Goal: Book appointment/travel/reservation

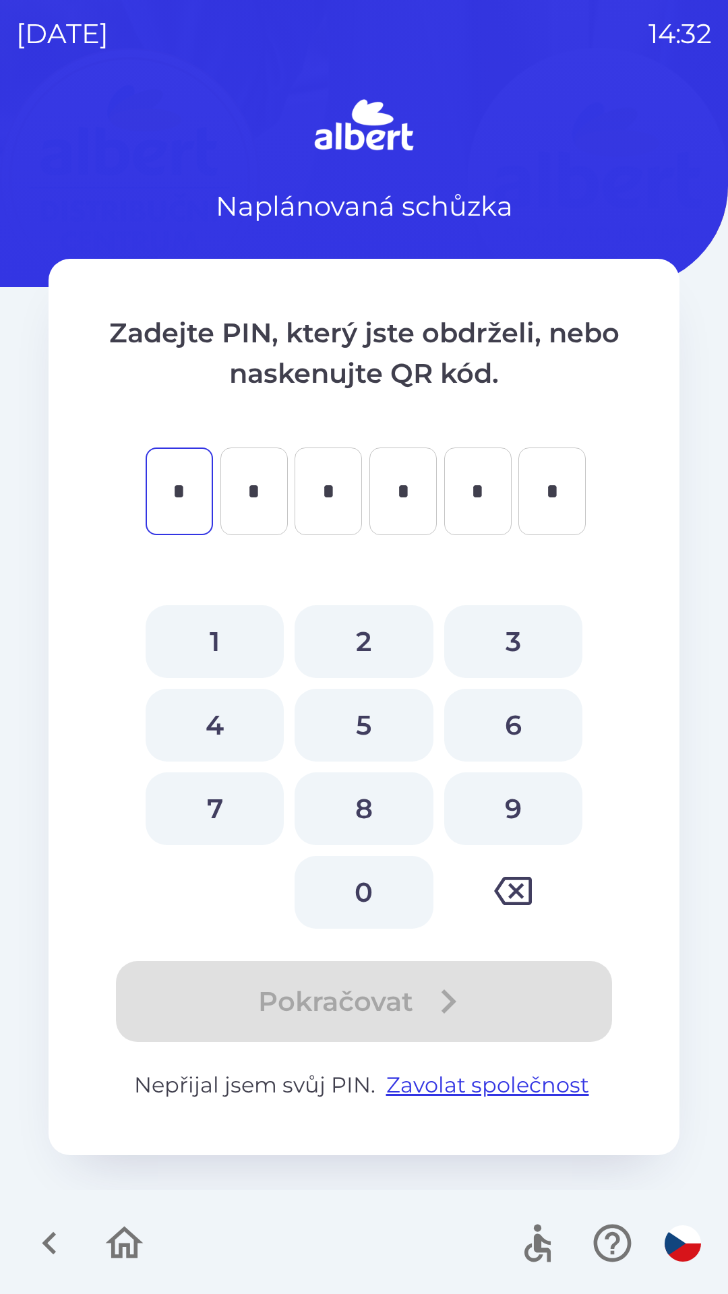
click at [49, 1247] on icon "button" at bounding box center [49, 1243] width 14 height 23
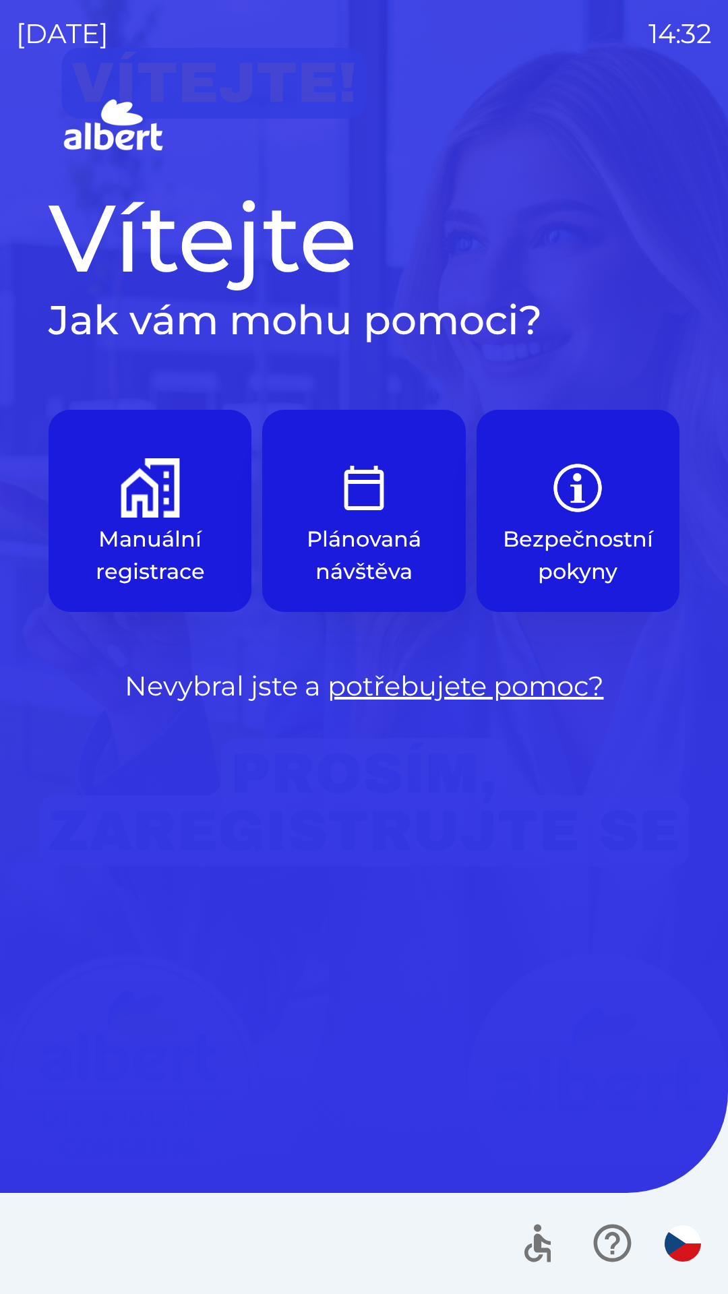
click at [166, 489] on img "button" at bounding box center [150, 487] width 59 height 59
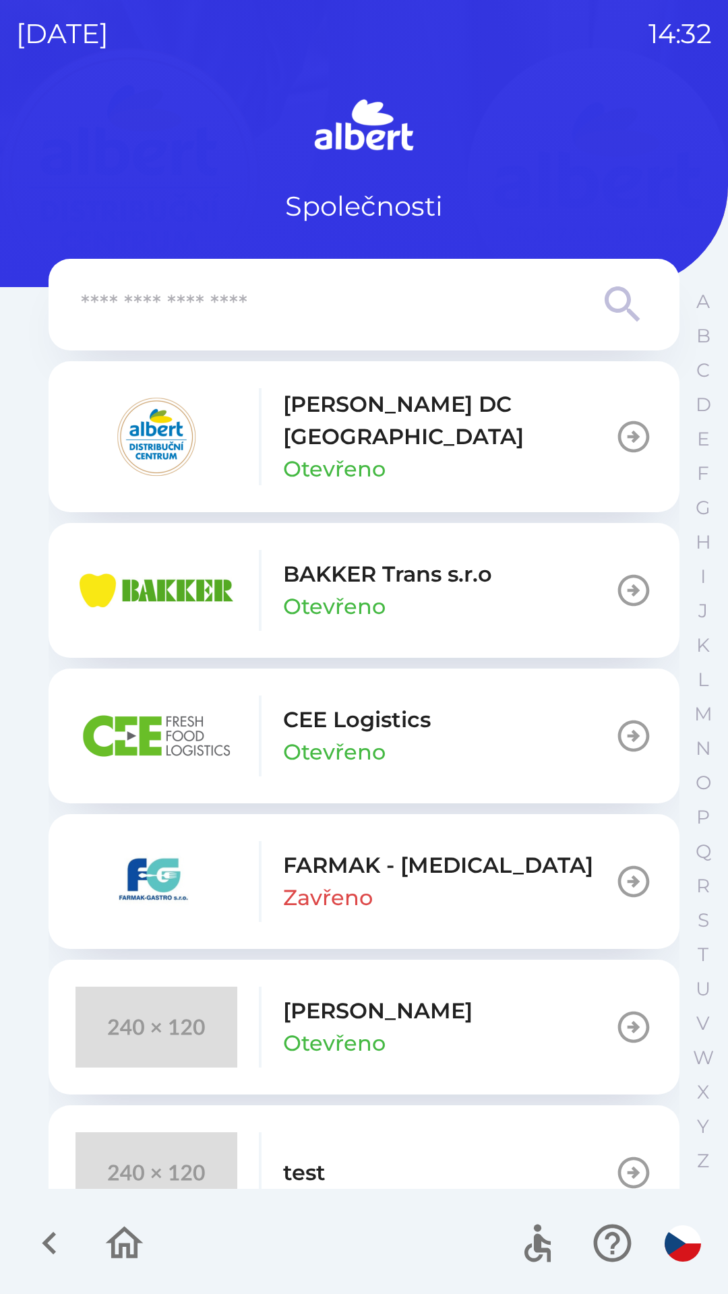
click at [517, 572] on button "BAKKER Trans s.r.o Otevřeno" at bounding box center [364, 590] width 631 height 135
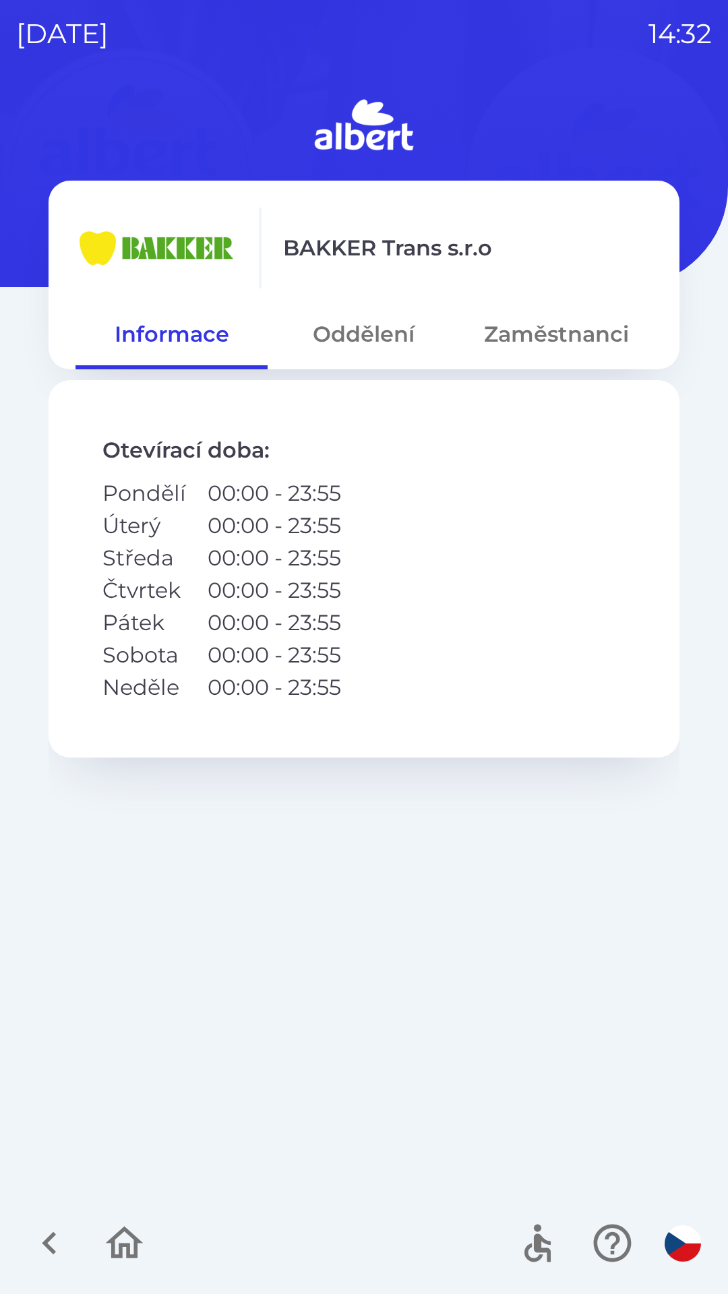
click at [584, 317] on button "Zaměstnanci" at bounding box center [556, 334] width 192 height 49
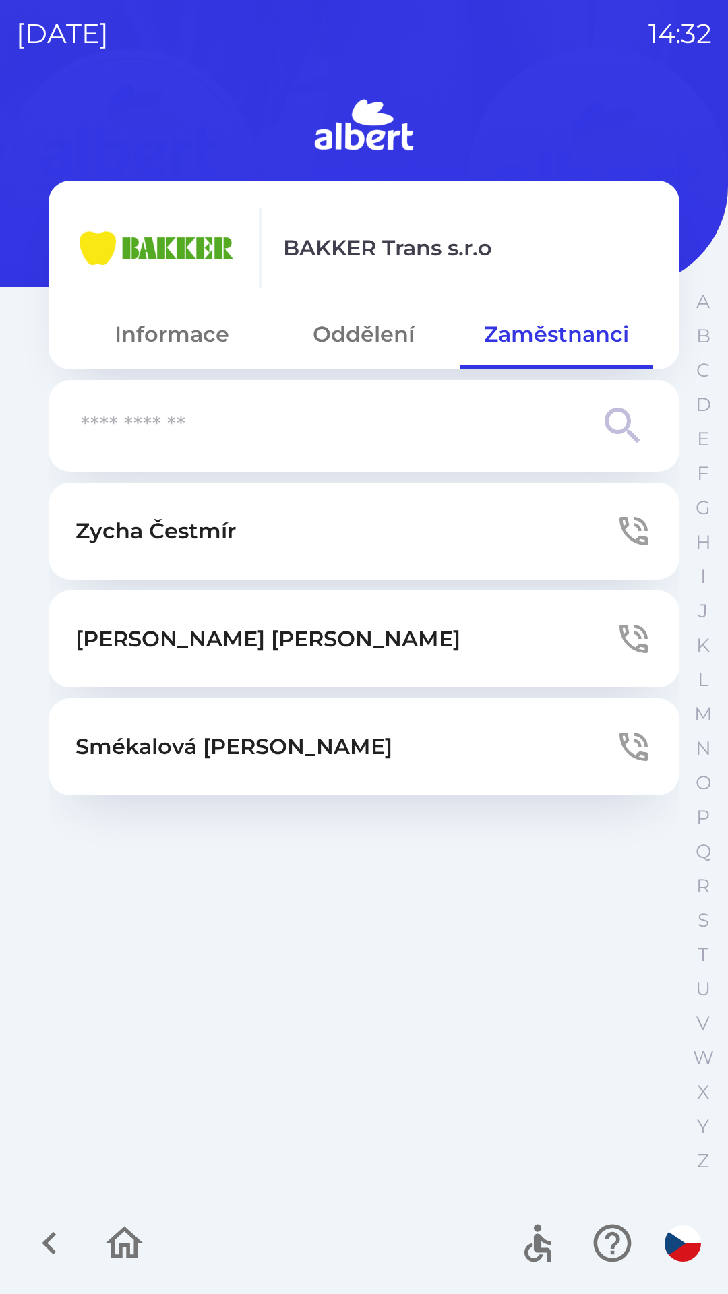
click at [640, 632] on icon "button" at bounding box center [634, 639] width 38 height 38
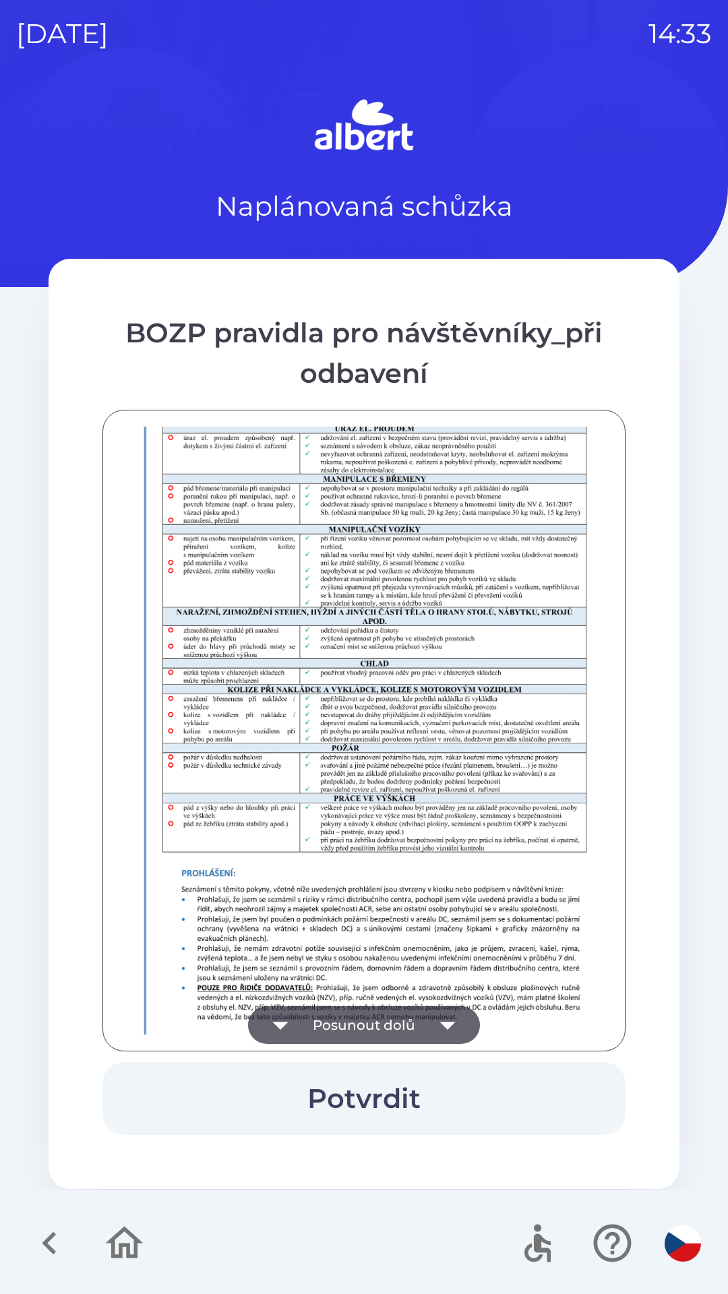
scroll to position [946, 0]
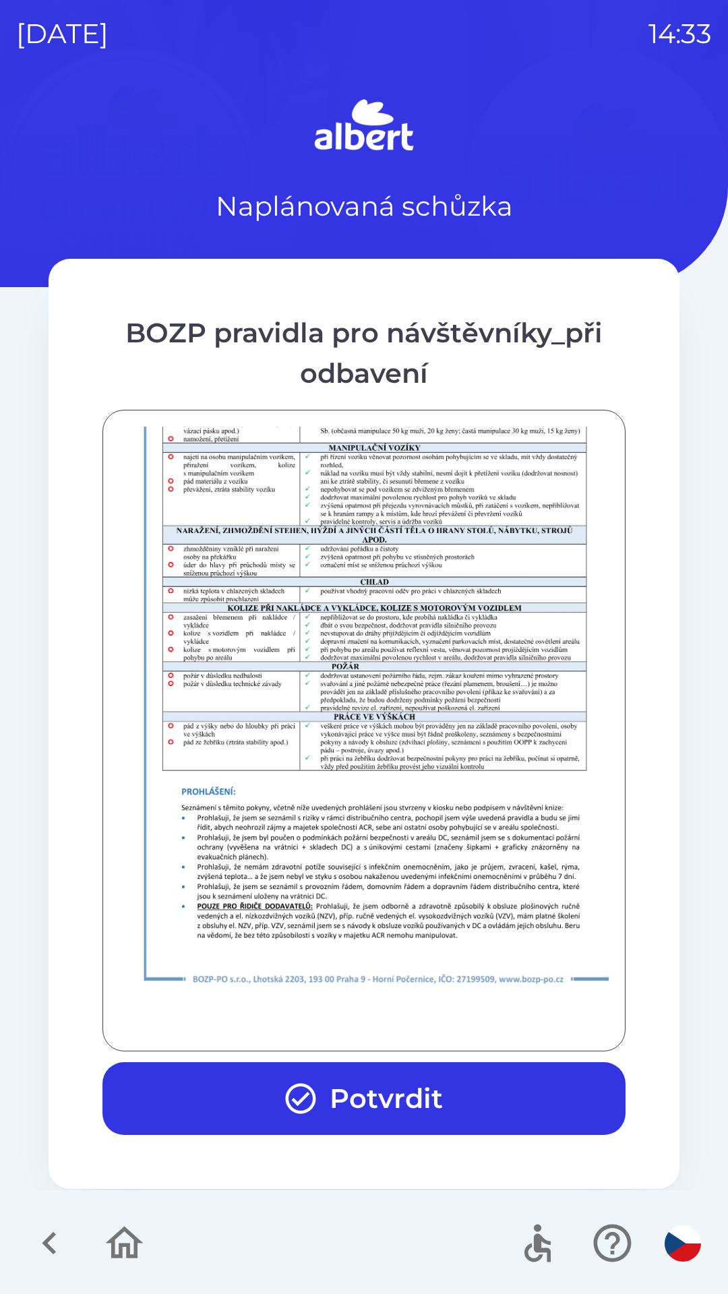
click at [382, 1099] on button "Potvrdit" at bounding box center [363, 1098] width 523 height 73
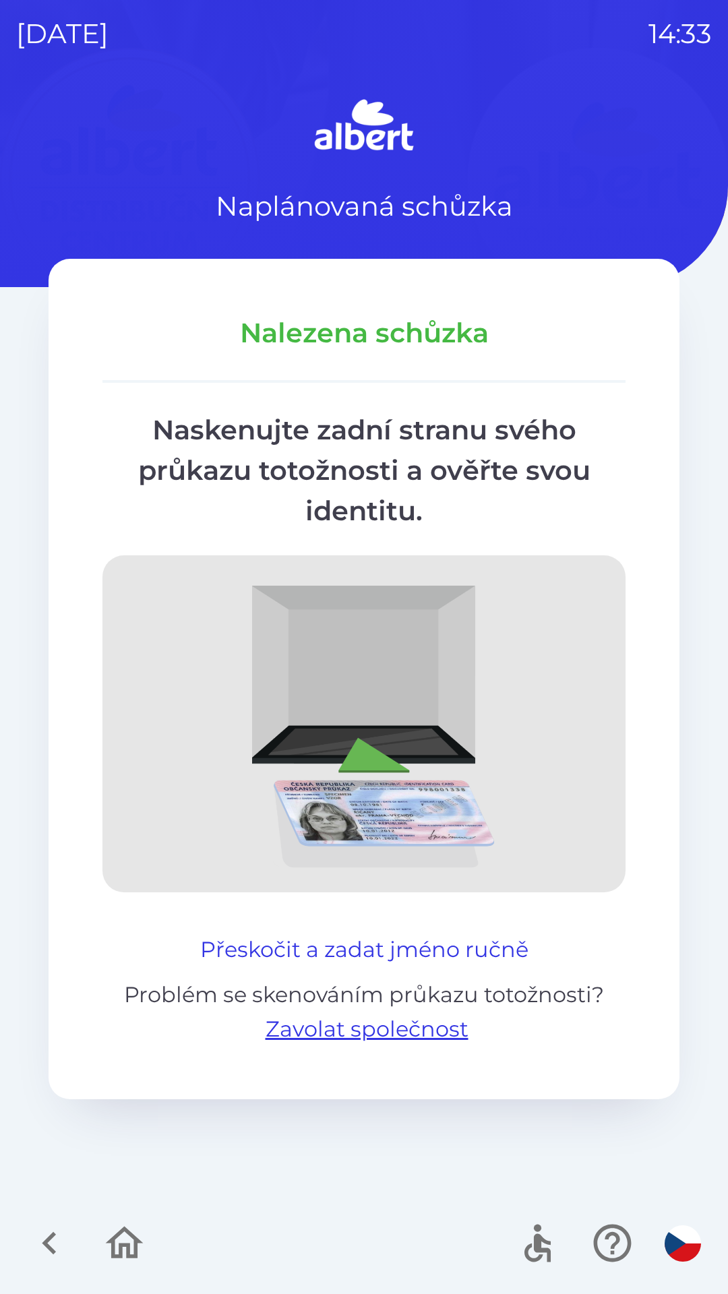
click at [409, 945] on button "Přeskočit a zadat jméno ručně" at bounding box center [364, 950] width 339 height 32
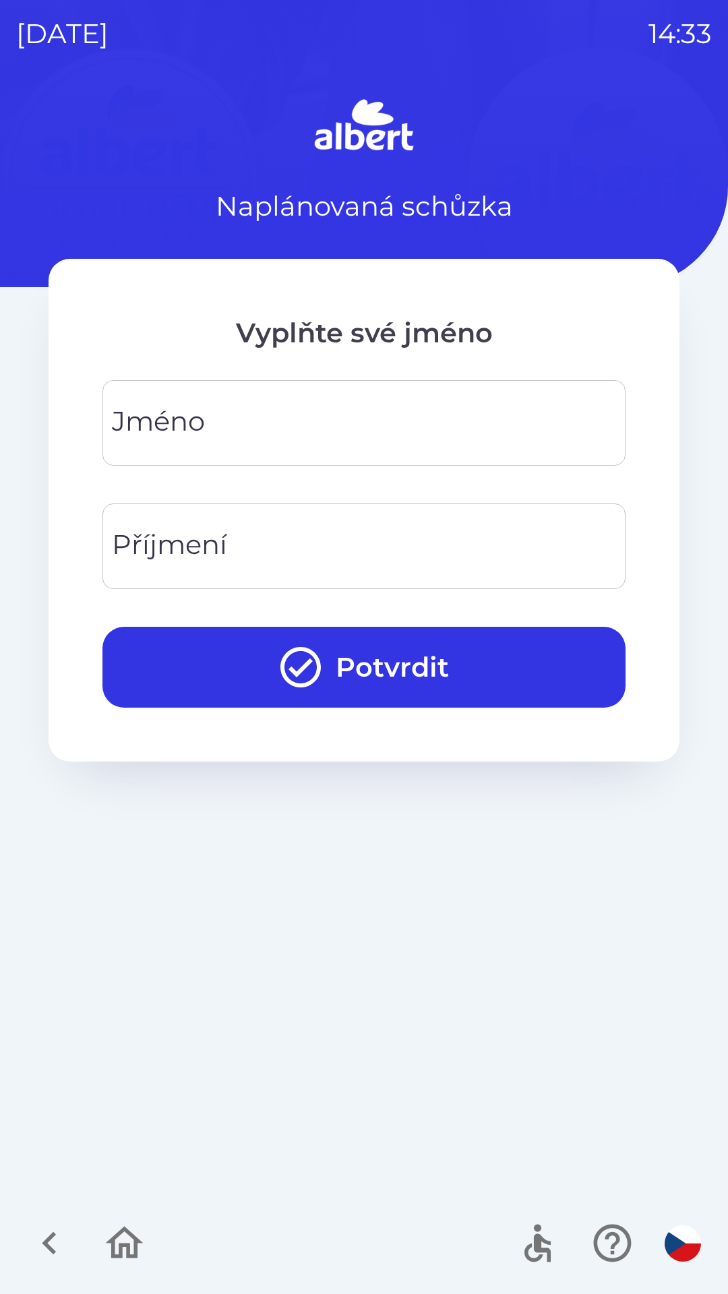
click at [342, 417] on input "Jméno" at bounding box center [364, 422] width 491 height 53
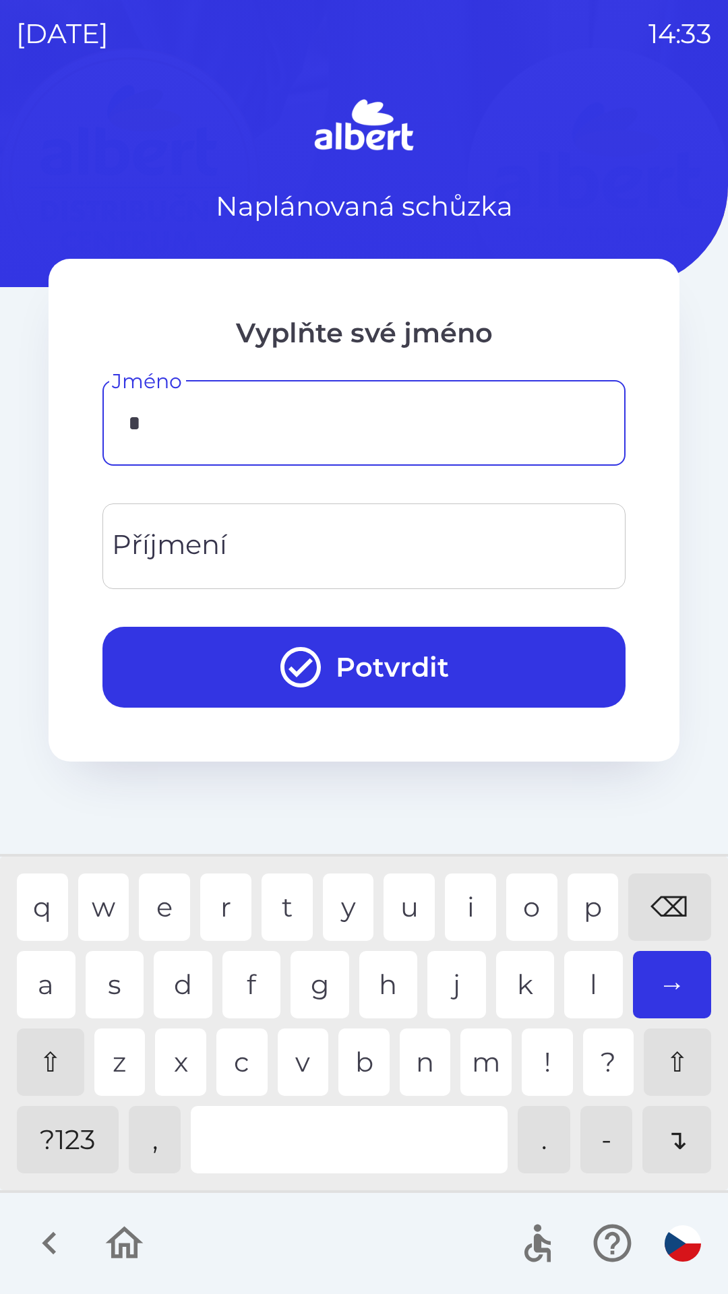
click at [119, 1056] on div "z" at bounding box center [119, 1062] width 51 height 67
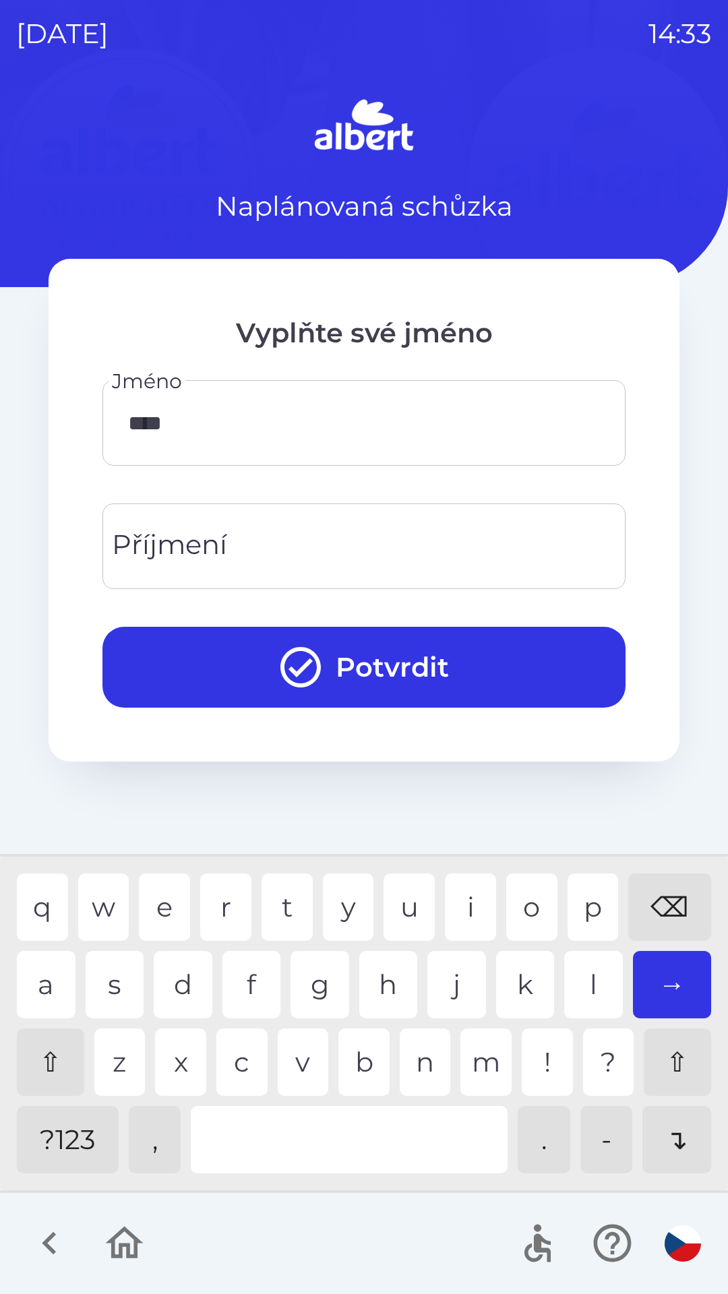
click at [412, 1061] on div "n" at bounding box center [425, 1062] width 51 height 67
type input "******"
click at [330, 545] on input "Příjmení" at bounding box center [364, 546] width 491 height 53
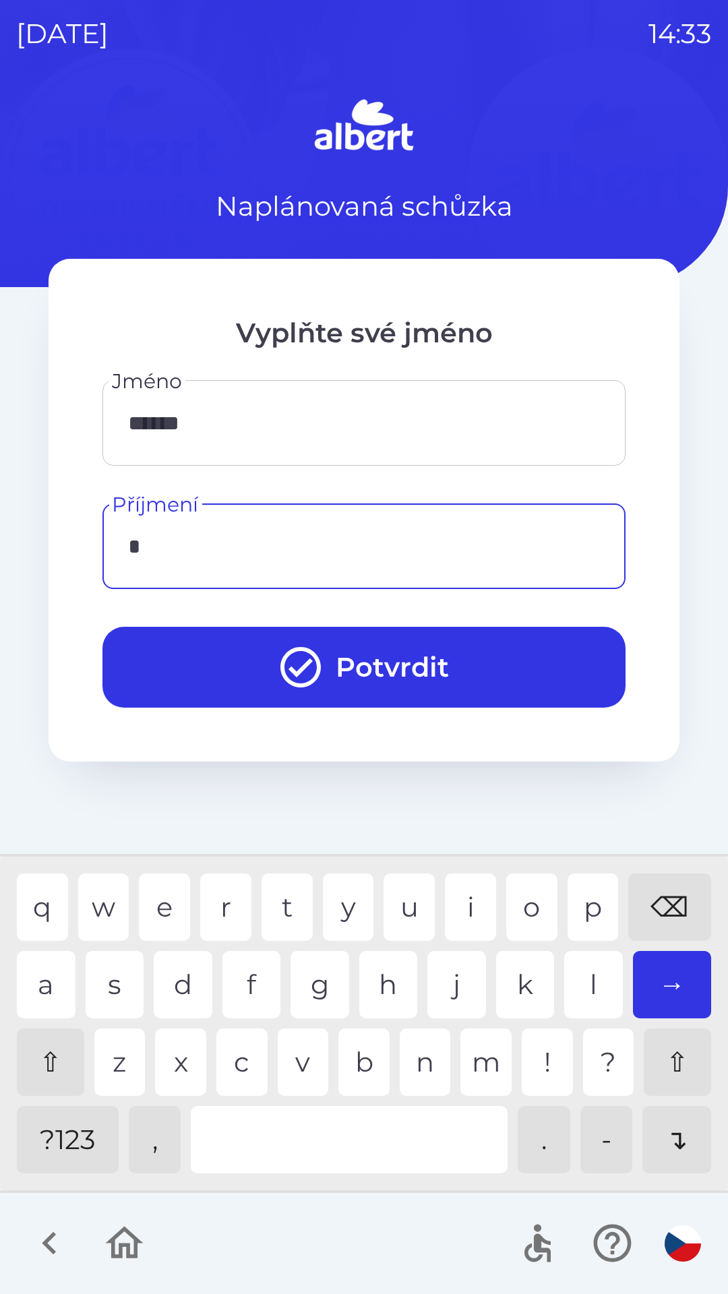
click at [371, 987] on div "h" at bounding box center [388, 984] width 59 height 67
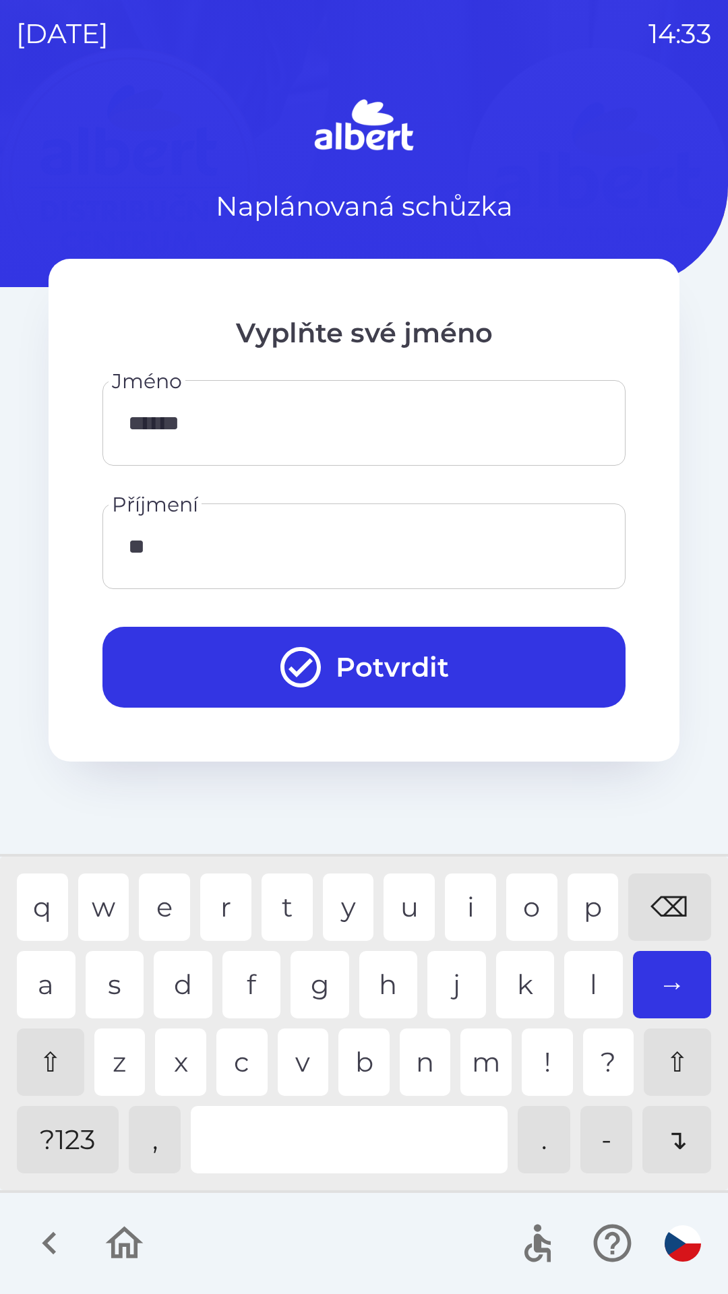
click at [229, 909] on div "r" at bounding box center [225, 907] width 51 height 67
click at [111, 1069] on div "z" at bounding box center [119, 1062] width 51 height 67
click at [231, 916] on div "r" at bounding box center [225, 907] width 51 height 67
type input "********"
click at [38, 963] on div "a" at bounding box center [46, 984] width 59 height 67
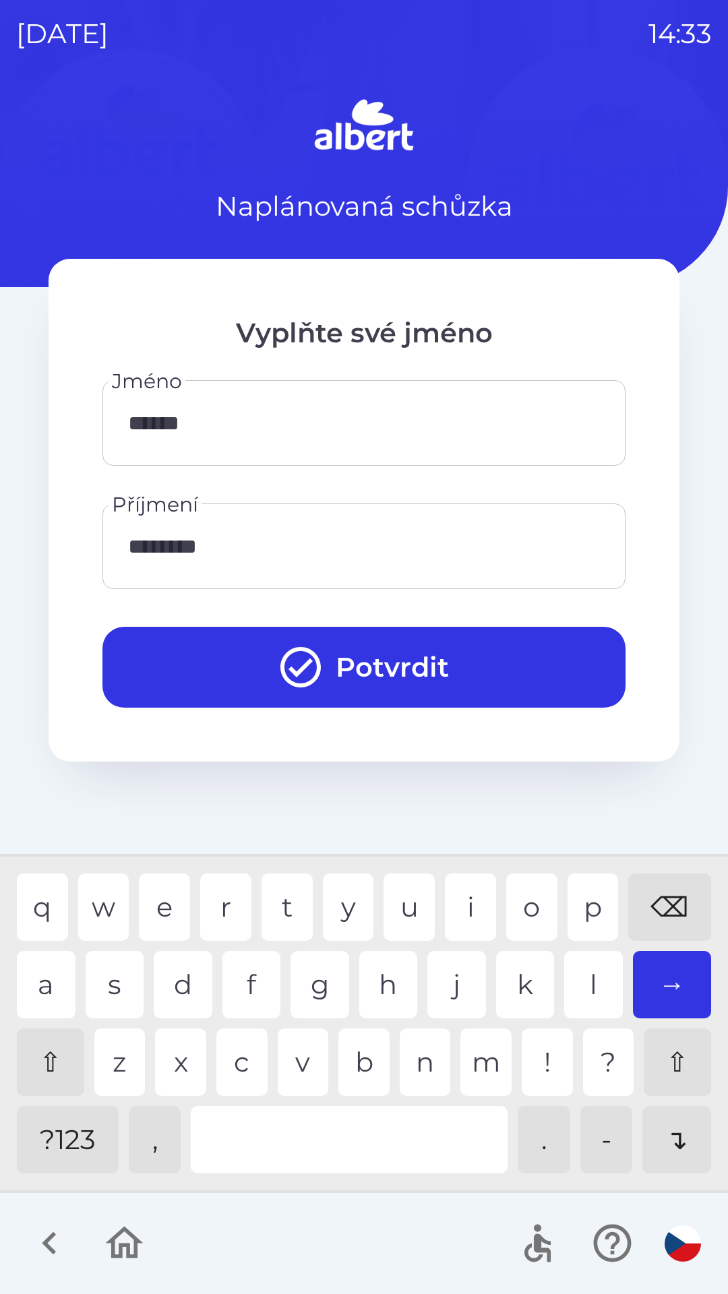
click at [398, 663] on button "Potvrdit" at bounding box center [363, 667] width 523 height 81
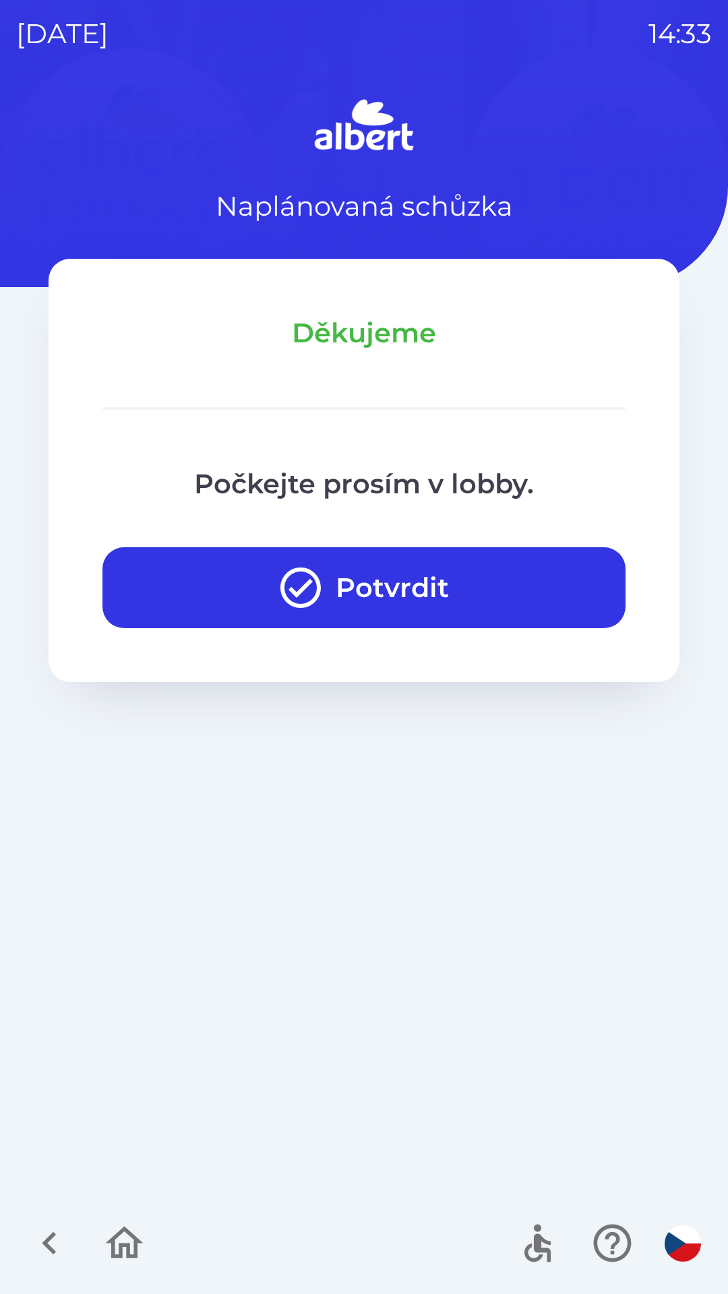
click at [419, 576] on button "Potvrdit" at bounding box center [363, 587] width 523 height 81
